Goal: Information Seeking & Learning: Learn about a topic

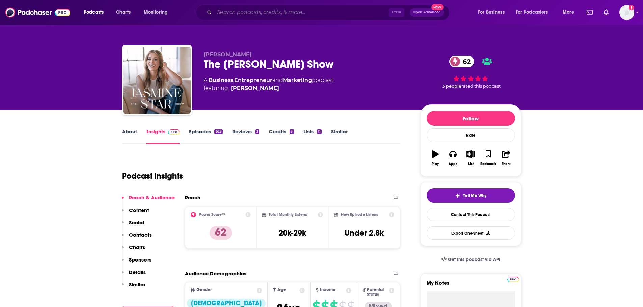
click at [236, 11] on input "Search podcasts, credits, & more..." at bounding box center [301, 12] width 174 height 11
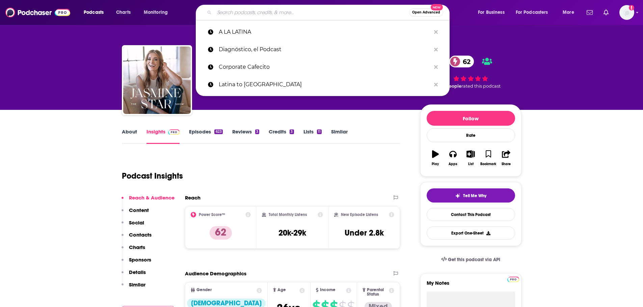
paste input "Claim Your Confidence"
type input "Claim Your Confidence"
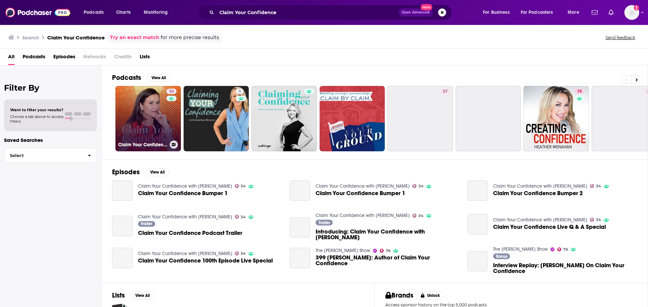
click at [156, 131] on link "34 Claim Your Confidence with [PERSON_NAME]" at bounding box center [147, 118] width 65 height 65
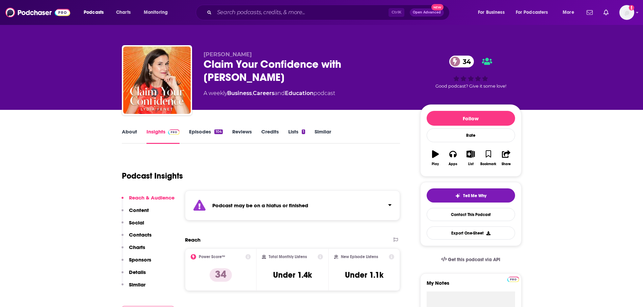
click at [131, 134] on link "About" at bounding box center [129, 137] width 15 height 16
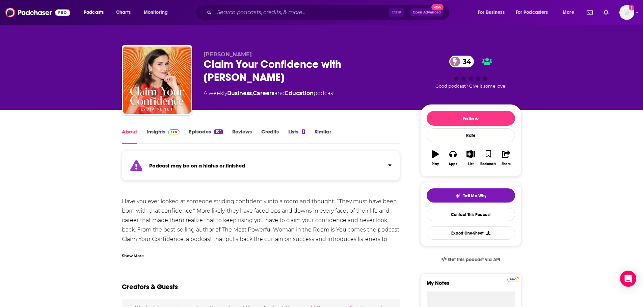
click at [149, 130] on link "Insights" at bounding box center [162, 137] width 33 height 16
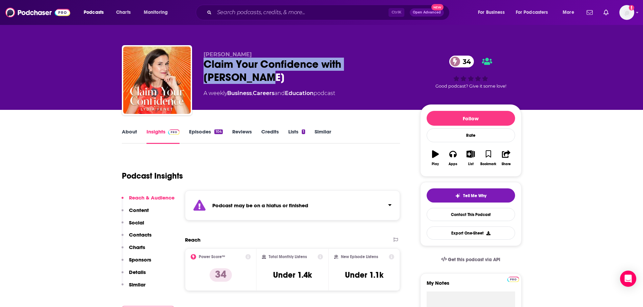
drag, startPoint x: 204, startPoint y: 63, endPoint x: 399, endPoint y: 67, distance: 195.4
click at [399, 67] on div "Claim Your Confidence with [PERSON_NAME] 34" at bounding box center [307, 71] width 206 height 26
copy h2 "Claim Your Confidence with [PERSON_NAME]"
drag, startPoint x: 264, startPoint y: 163, endPoint x: 247, endPoint y: 157, distance: 17.6
click at [264, 163] on div "Podcast Insights" at bounding box center [258, 172] width 273 height 34
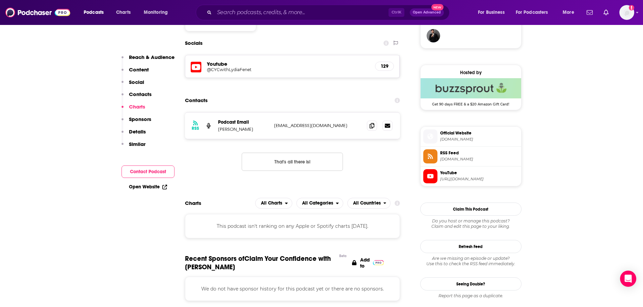
scroll to position [506, 0]
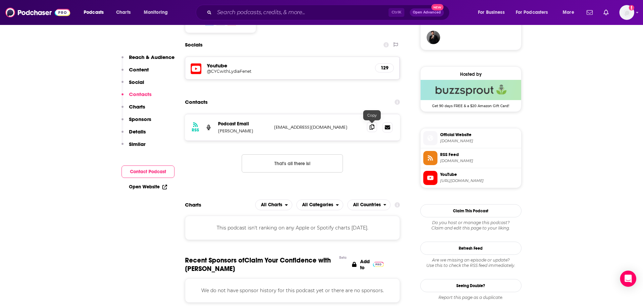
click at [371, 130] on span at bounding box center [372, 127] width 10 height 10
